Goal: Transaction & Acquisition: Purchase product/service

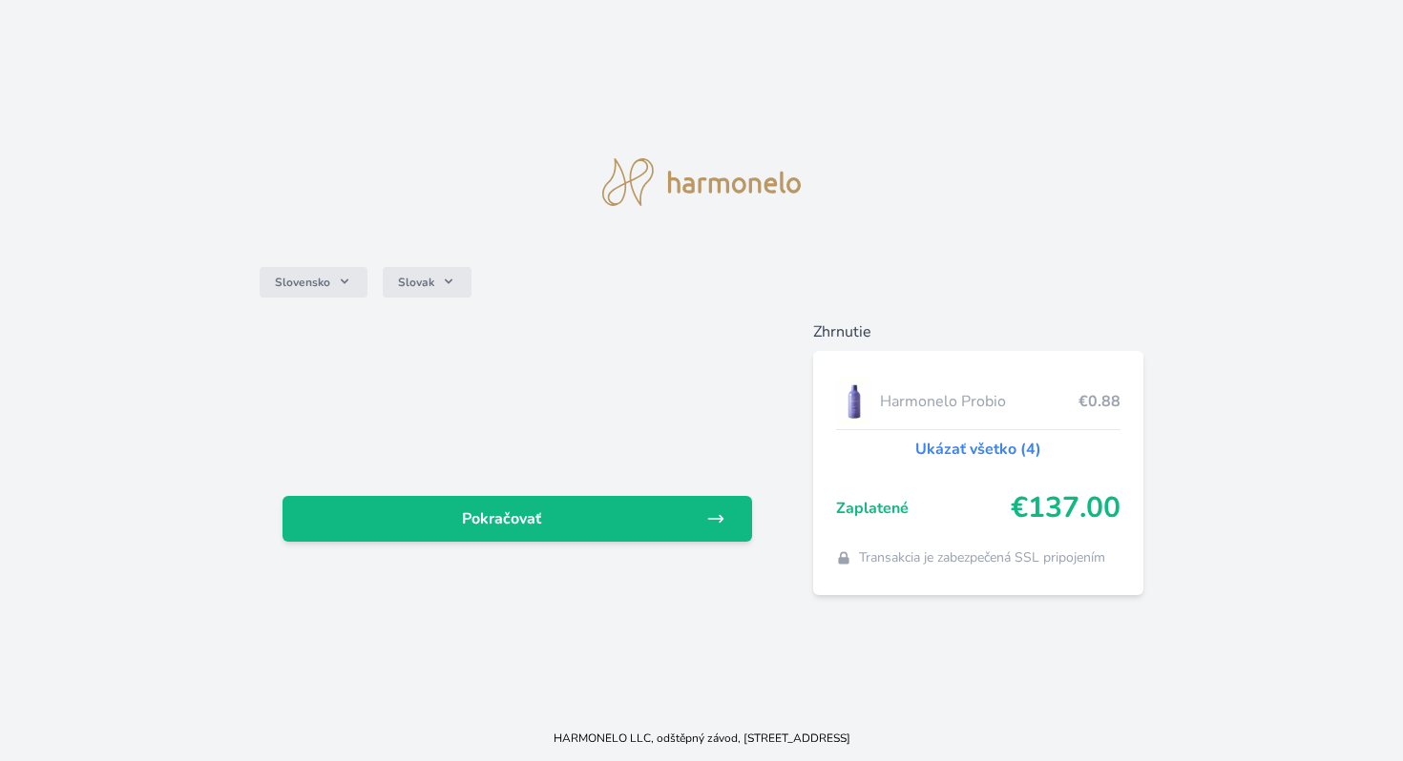
click at [738, 188] on img at bounding box center [701, 182] width 198 height 48
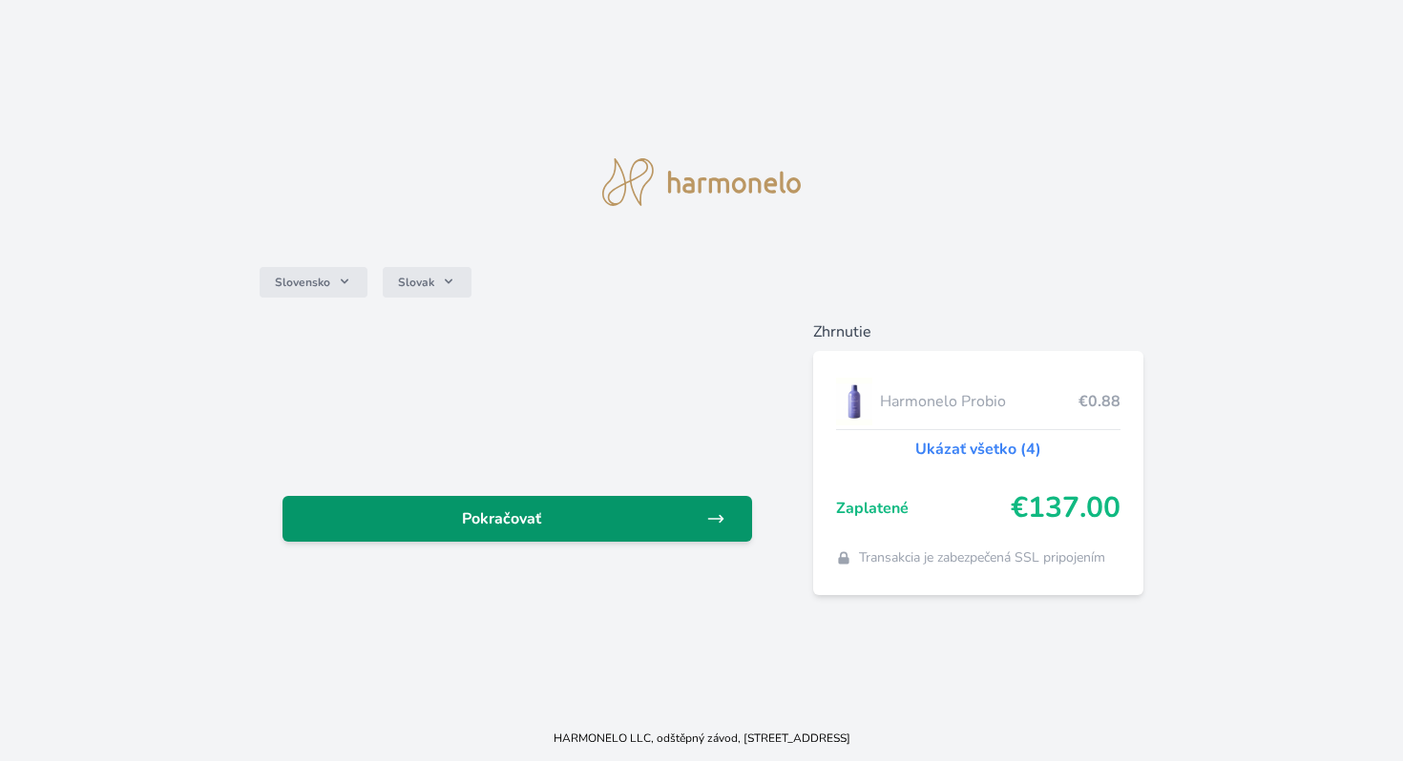
click at [517, 533] on link "Pokračovať" at bounding box center [516, 519] width 469 height 46
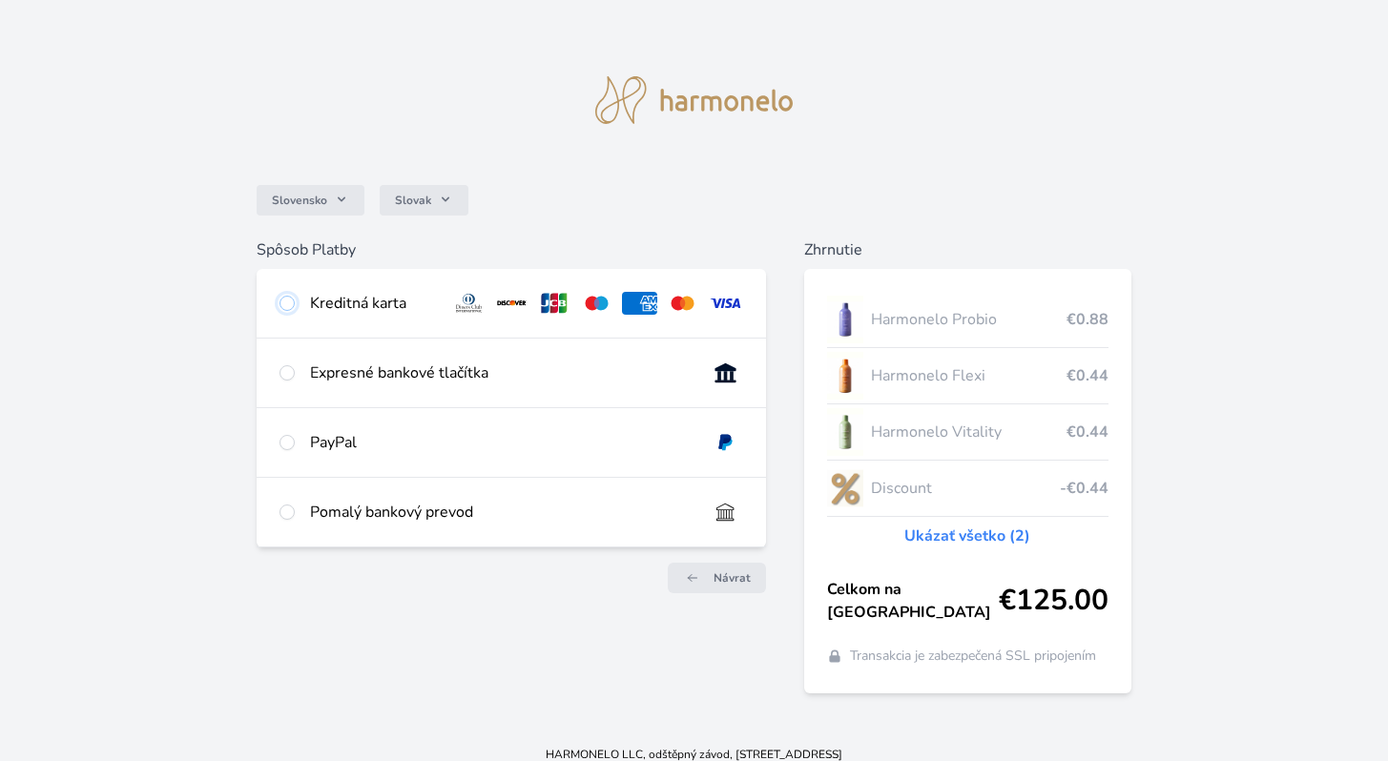
click at [291, 301] on input "radio" at bounding box center [287, 303] width 15 height 15
radio input "true"
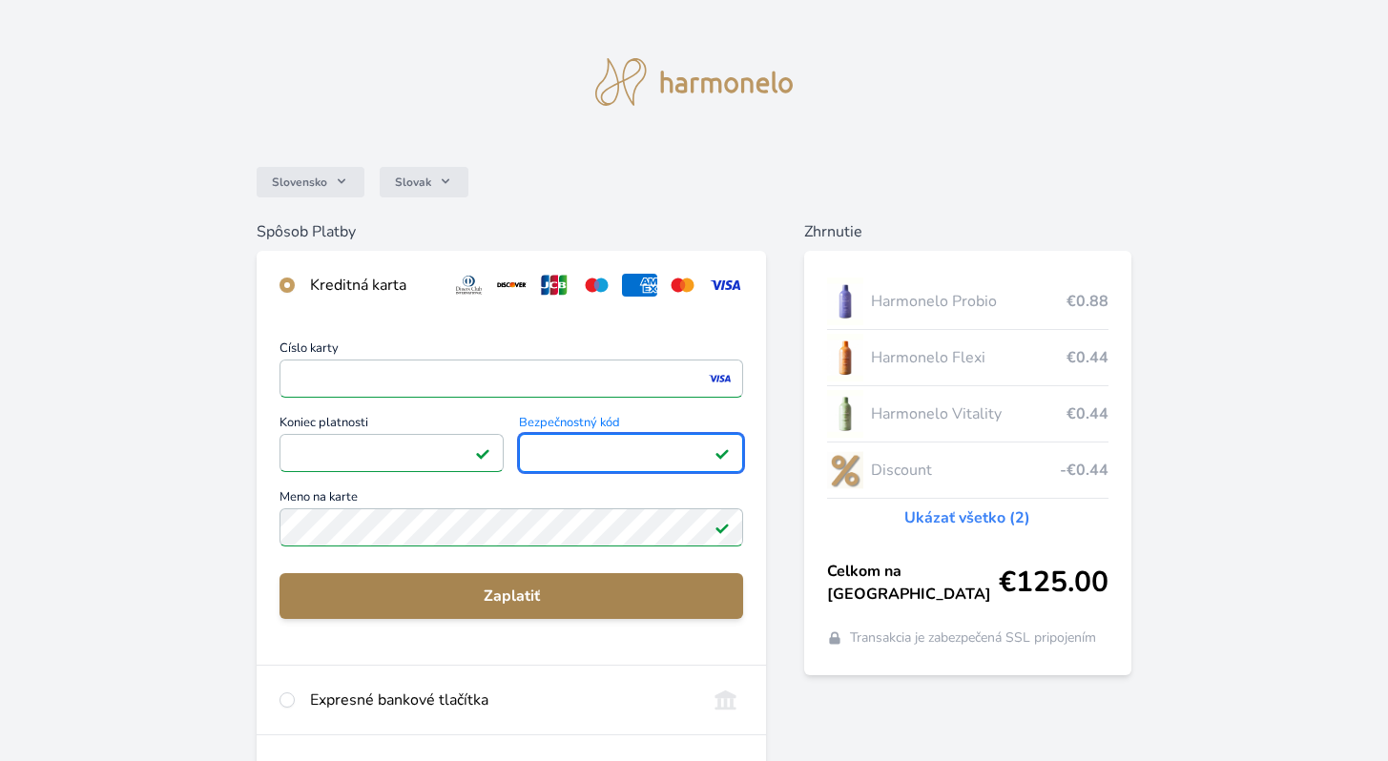
scroll to position [19, 0]
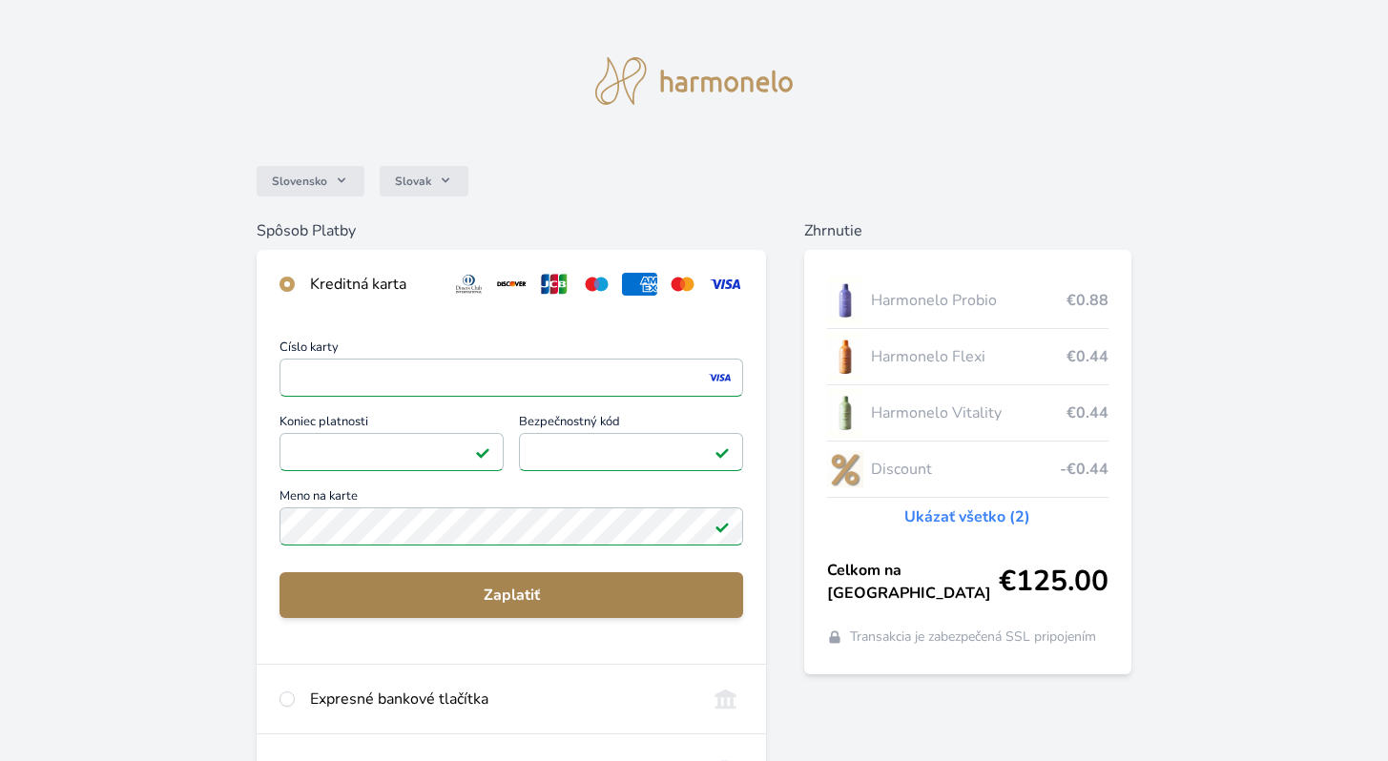
click at [515, 602] on span "Zaplatiť" at bounding box center [511, 595] width 433 height 23
